Goal: Find contact information: Find contact information

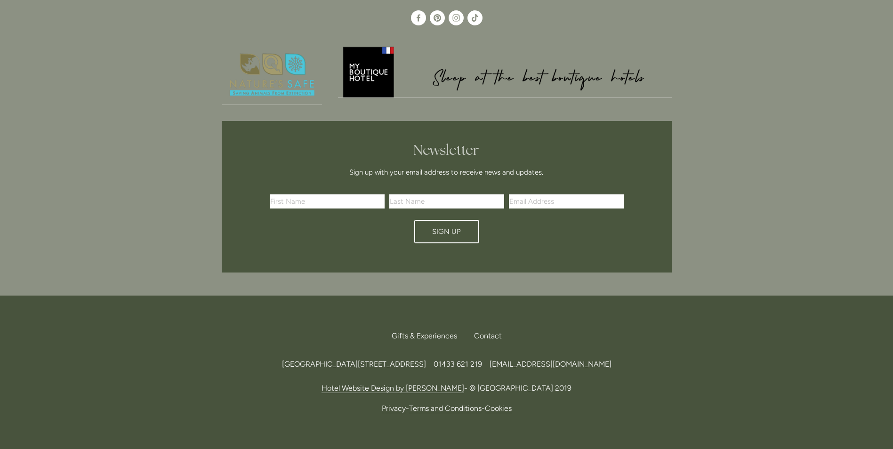
scroll to position [2799, 0]
drag, startPoint x: 237, startPoint y: 312, endPoint x: 448, endPoint y: 313, distance: 211.0
click at [448, 357] on div "[GEOGRAPHIC_DATA][STREET_ADDRESS] 219 [EMAIL_ADDRESS][DOMAIN_NAME]" at bounding box center [447, 363] width 450 height 13
copy span "[GEOGRAPHIC_DATA][STREET_ADDRESS]"
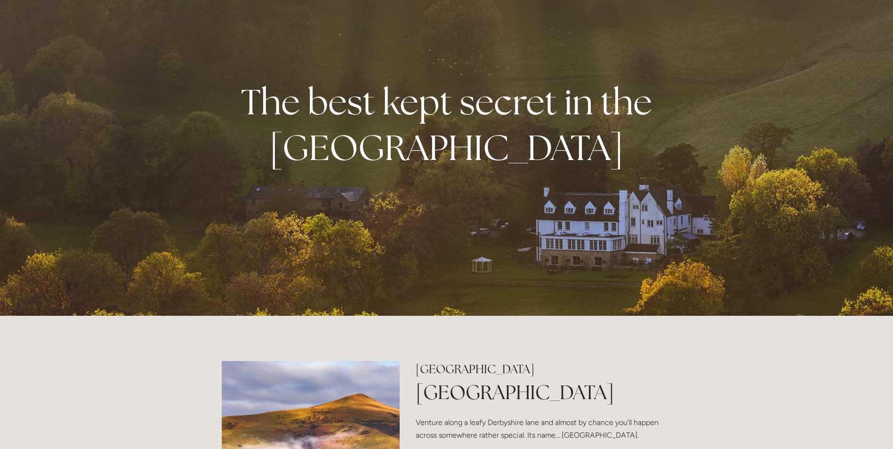
scroll to position [0, 0]
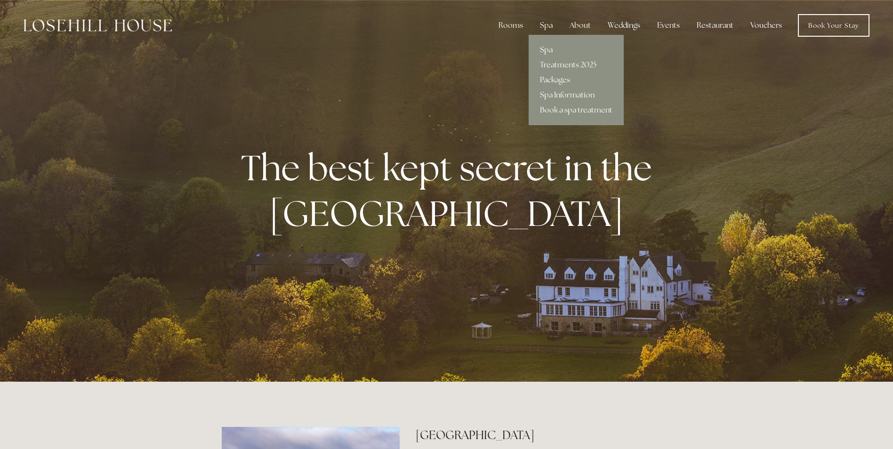
click at [551, 22] on div "Spa" at bounding box center [547, 25] width 28 height 19
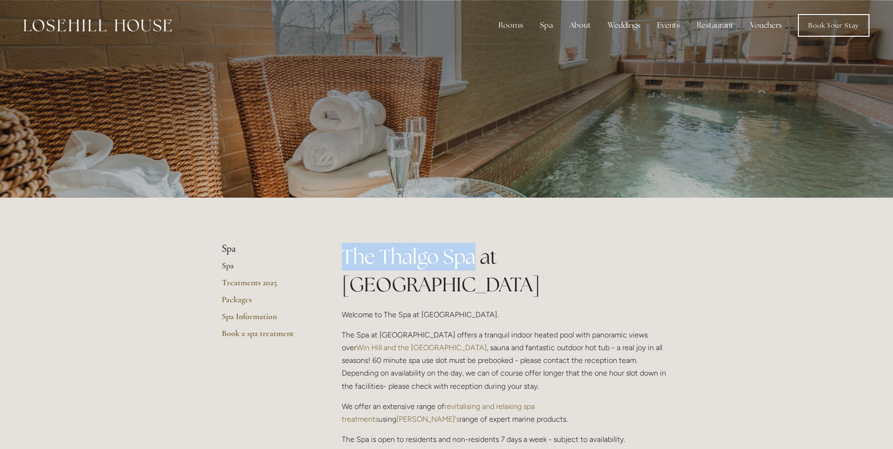
drag, startPoint x: 345, startPoint y: 257, endPoint x: 476, endPoint y: 256, distance: 131.4
click at [476, 256] on h1 "The Thalgo Spa at Losehill House" at bounding box center [507, 271] width 330 height 56
copy h1 "The Thalgo Spa"
click at [123, 28] on img at bounding box center [98, 25] width 148 height 12
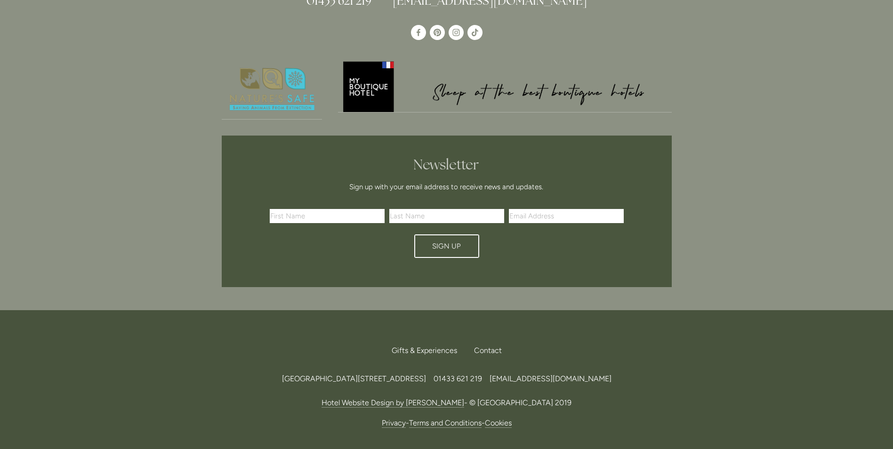
scroll to position [2799, 0]
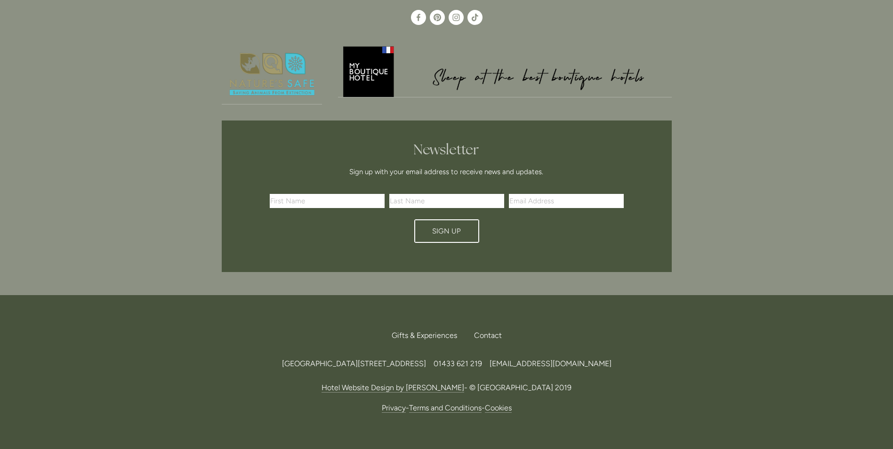
click at [612, 359] on span "[EMAIL_ADDRESS][DOMAIN_NAME]" at bounding box center [551, 363] width 122 height 9
